Goal: Task Accomplishment & Management: Complete application form

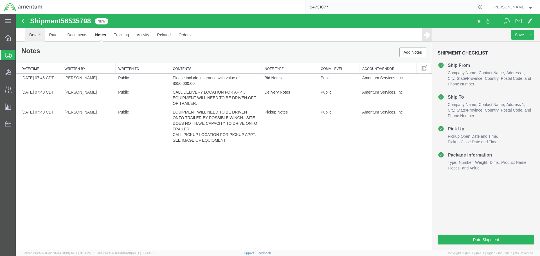
click at [34, 38] on link "Details" at bounding box center [35, 35] width 20 height 14
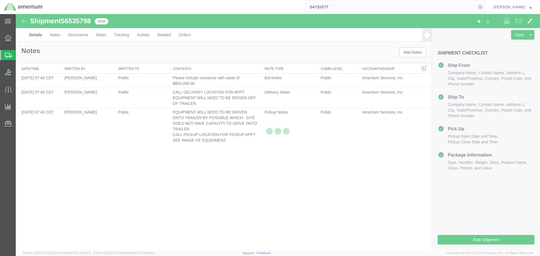
select select "49929"
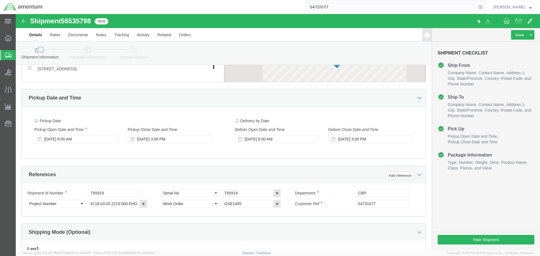
scroll to position [338, 0]
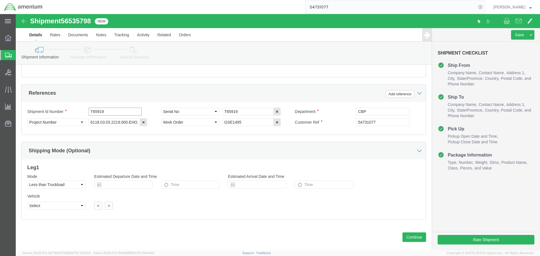
click input "T65919"
type input "T37940"
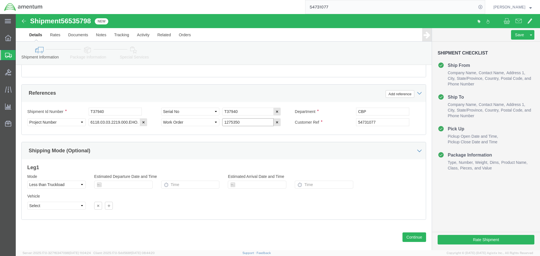
type input "1275350"
type input "CBP0043264"
click button "Continue"
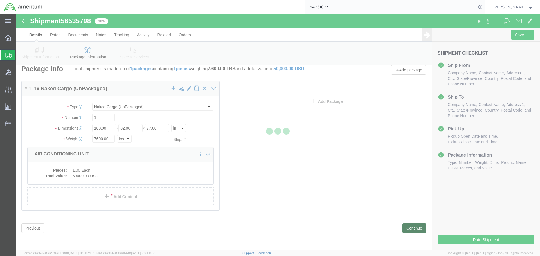
scroll to position [0, 0]
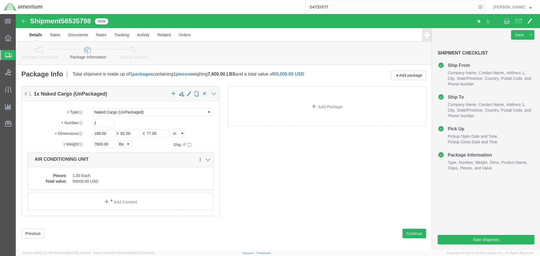
click dd "1.00 Each"
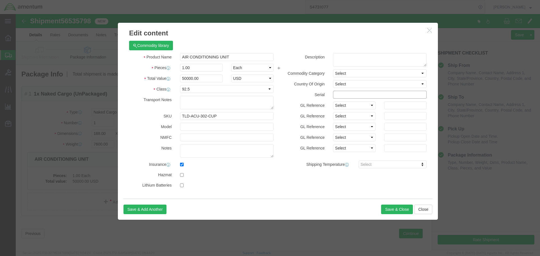
click input "text"
type input "T37940"
click input "TLD-ACU-302-CUP"
type input "TLD-ACU-305-CUP"
click button "Save & Close"
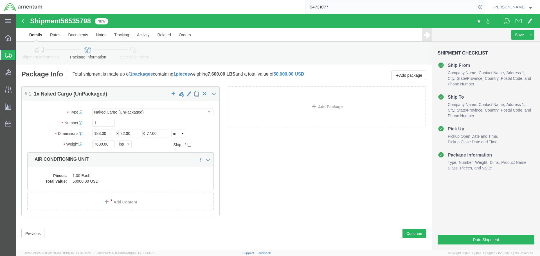
click dd "1.00 Each"
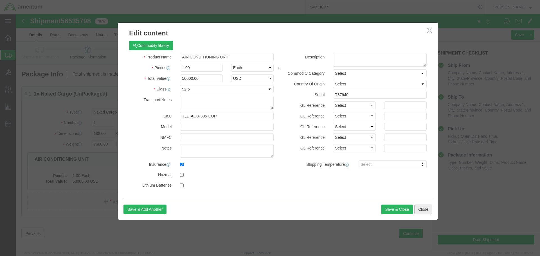
click button "Close"
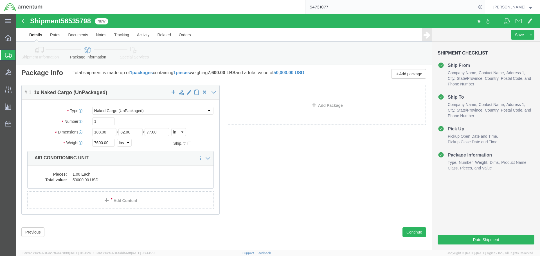
scroll to position [5, 0]
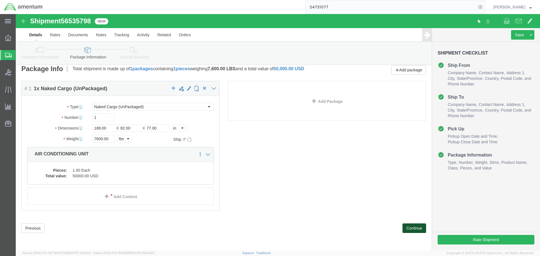
click button "Continue"
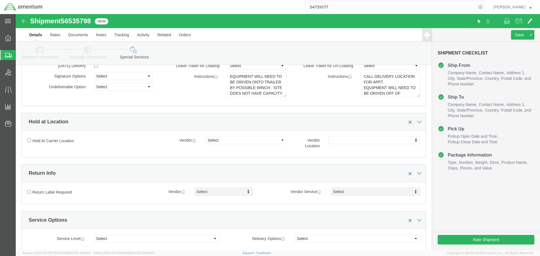
scroll to position [0, 0]
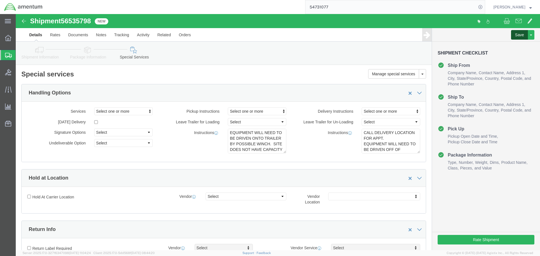
click button "Save"
